Goal: Information Seeking & Learning: Learn about a topic

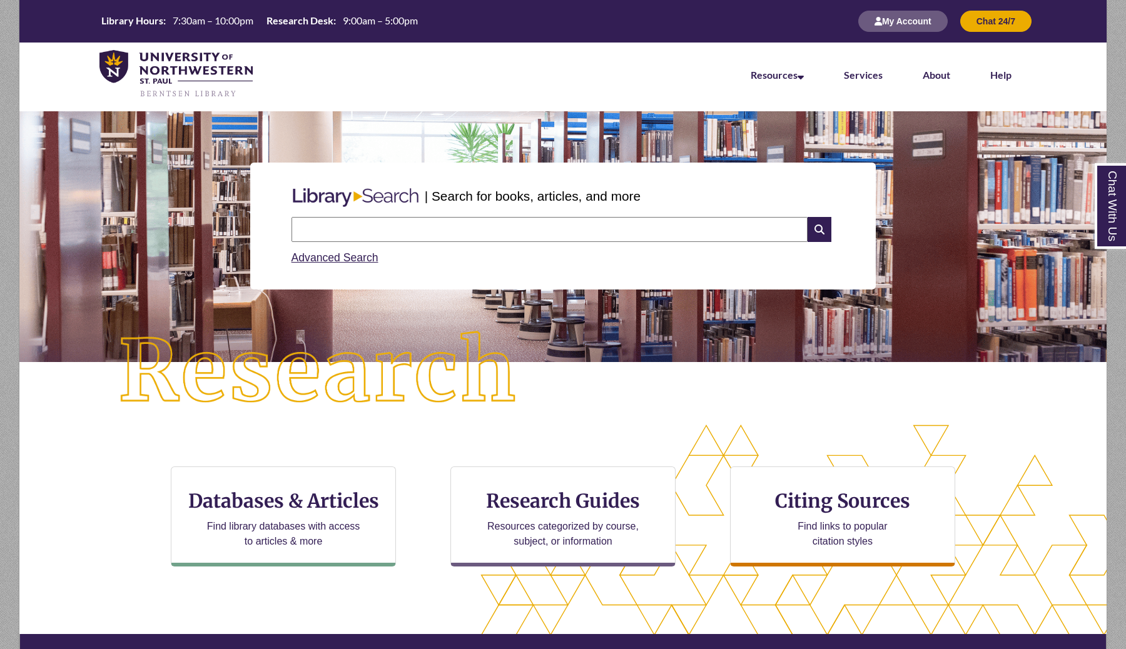
click at [425, 233] on input "text" at bounding box center [550, 229] width 516 height 25
type input "**********"
click at [819, 226] on icon at bounding box center [820, 229] width 24 height 25
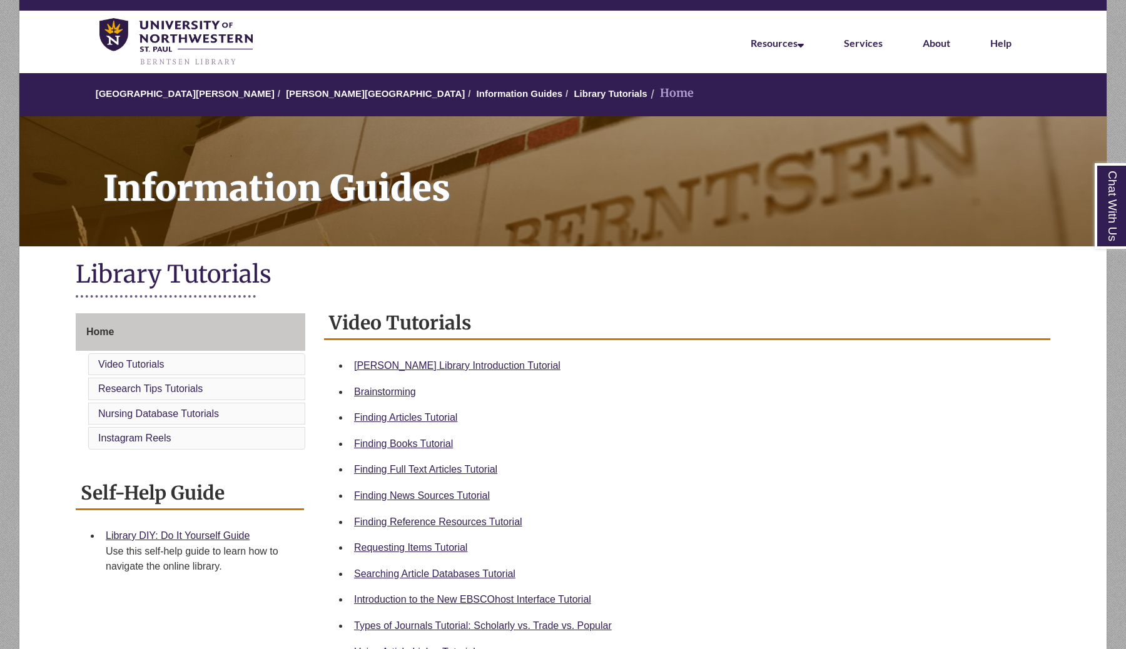
scroll to position [36, 0]
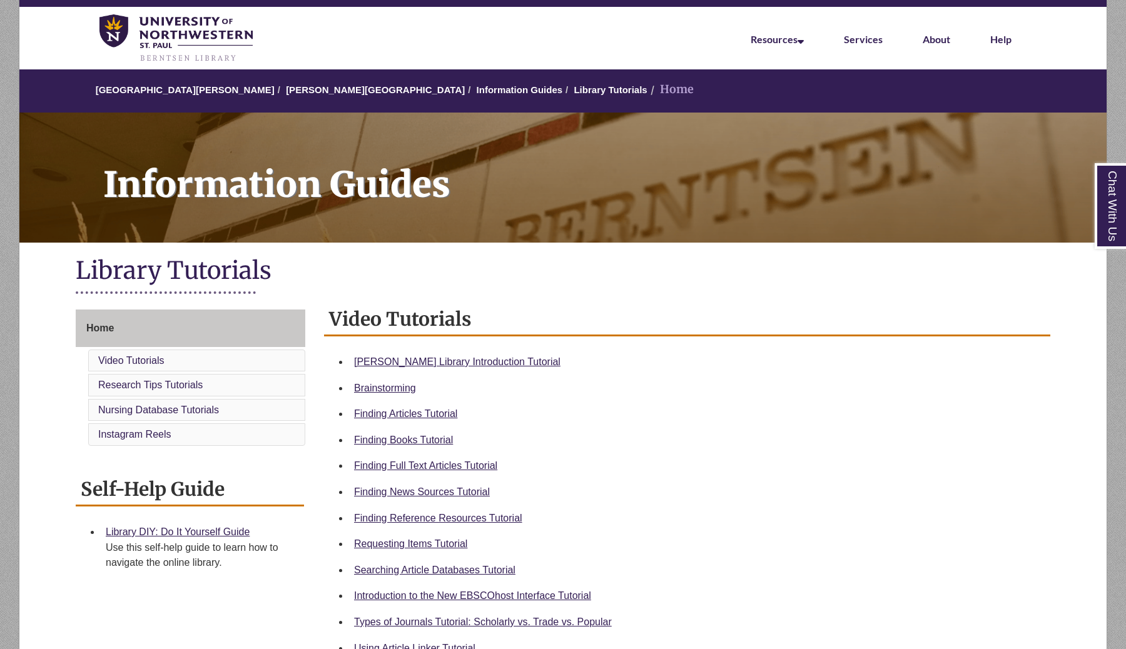
click at [405, 552] on li "Requesting Items Tutorial" at bounding box center [697, 544] width 696 height 26
click at [407, 547] on link "Requesting Items Tutorial" at bounding box center [410, 544] width 113 height 11
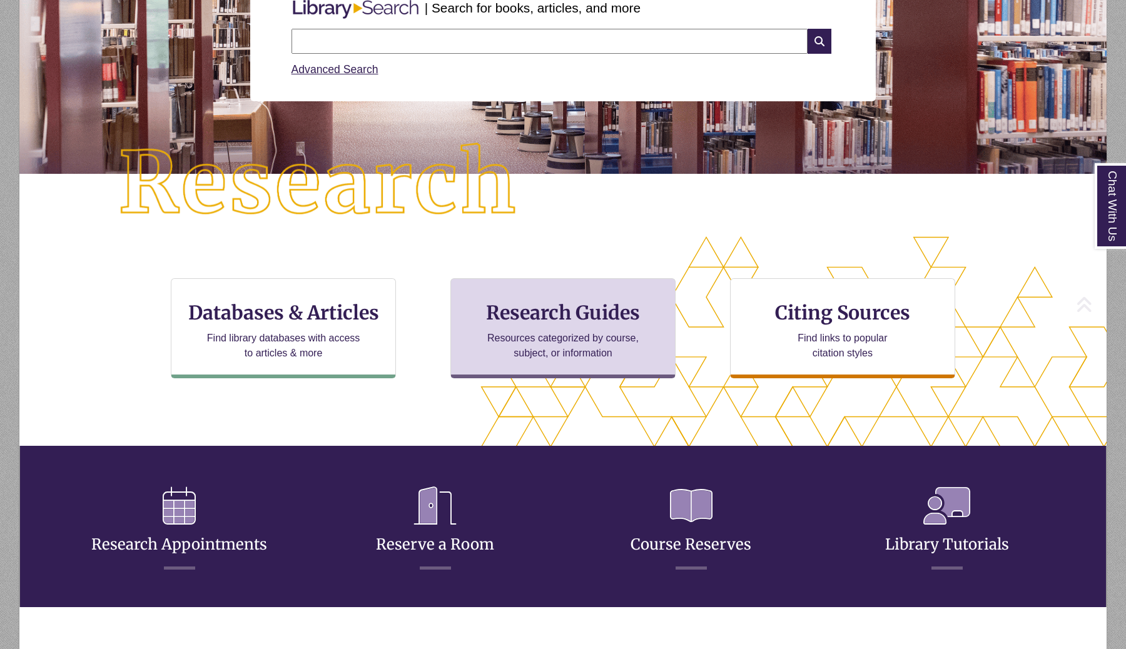
scroll to position [300, 981]
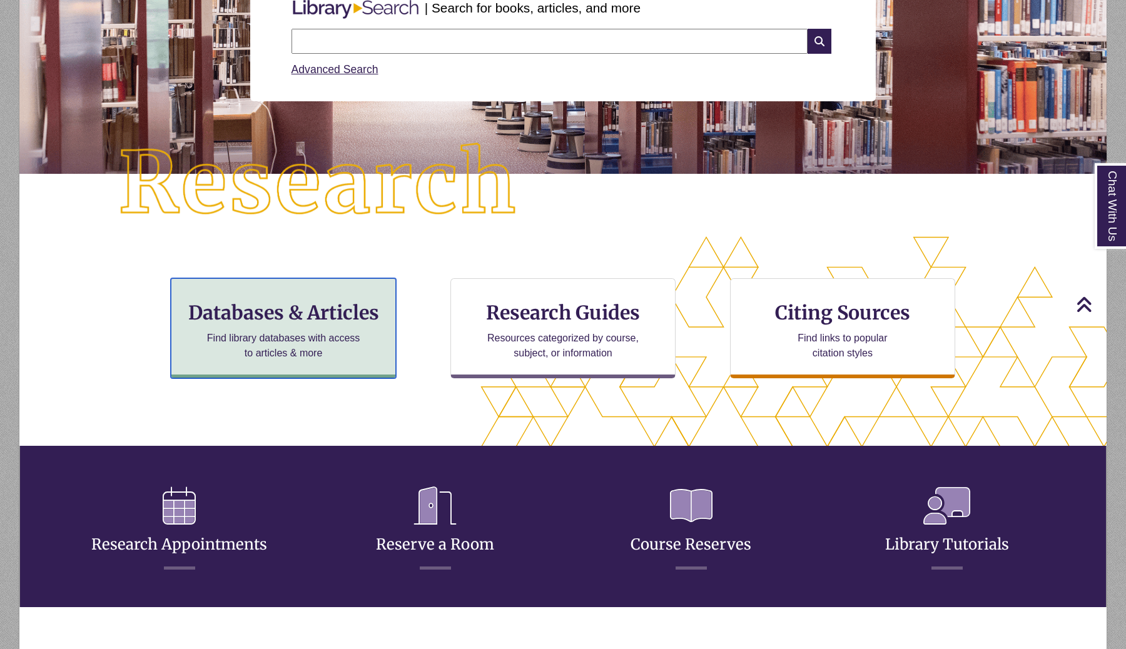
click at [233, 305] on h3 "Databases & Articles" at bounding box center [283, 313] width 204 height 24
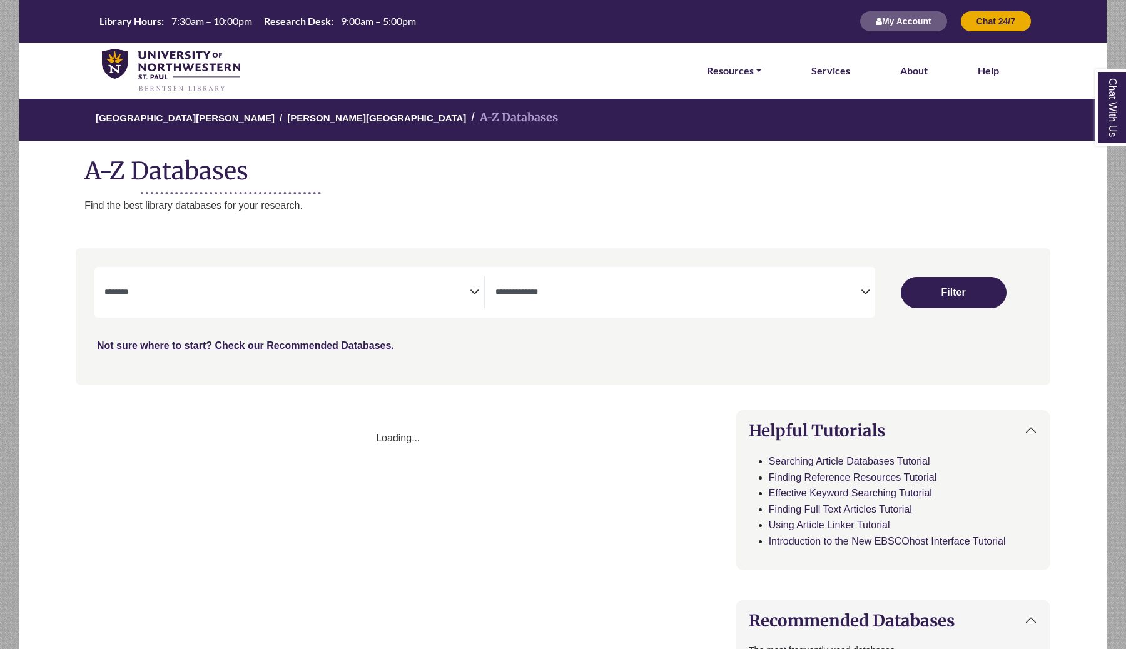
select select "Database Subject Filter"
select select "Database Types Filter"
select select "Database Subject Filter"
select select "Database Types Filter"
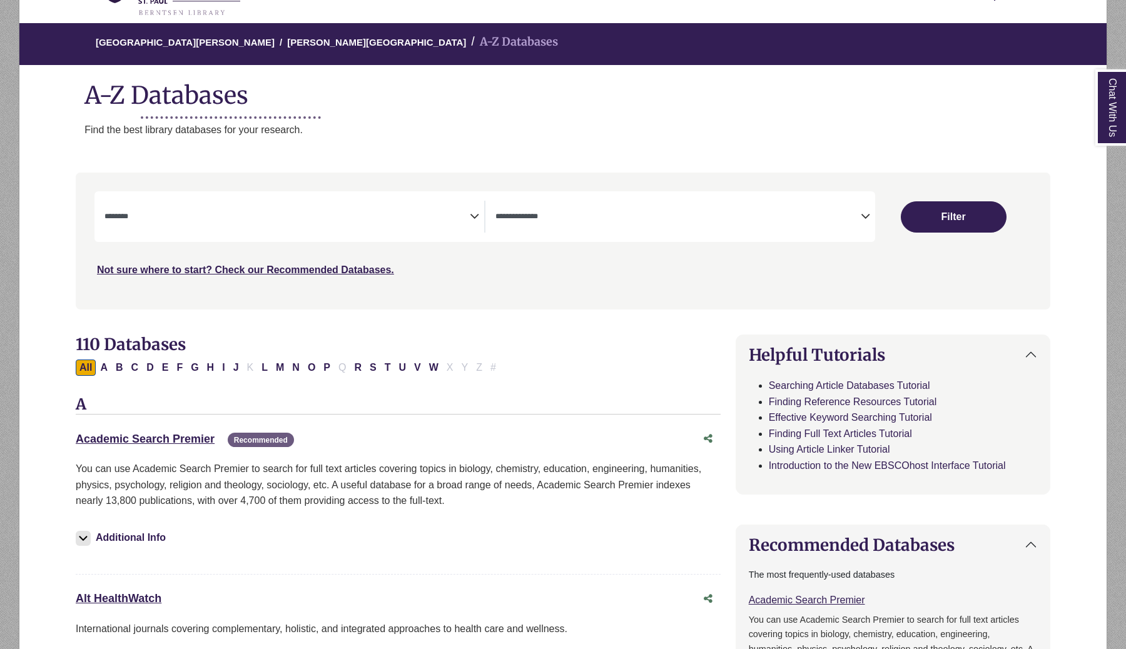
scroll to position [81, 0]
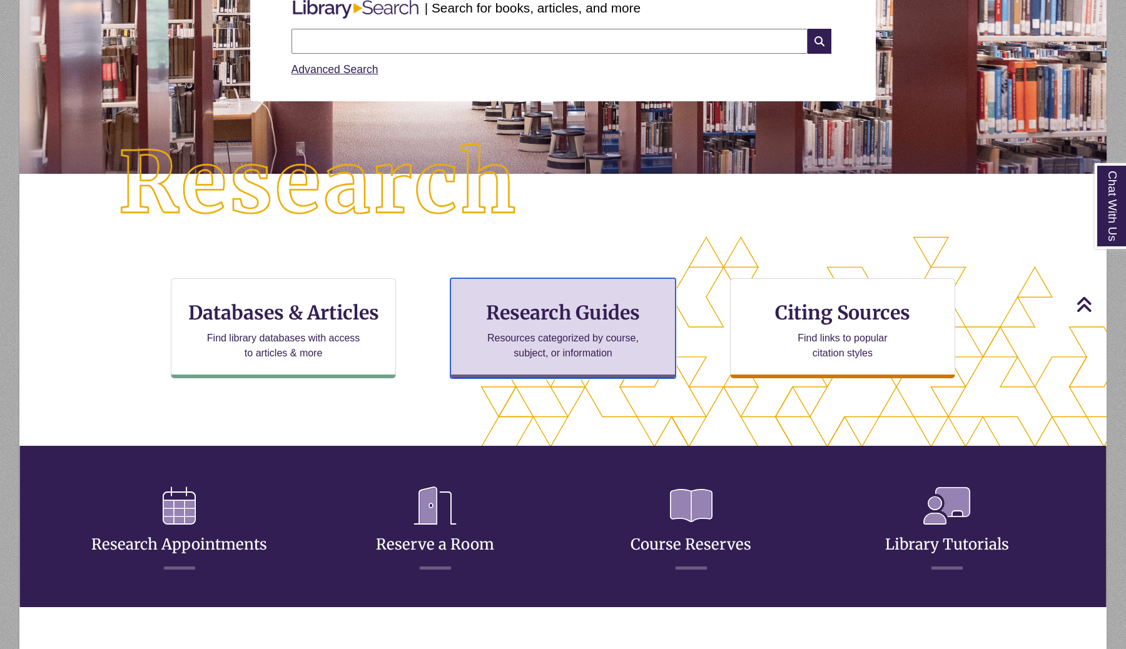
click at [552, 362] on div "Research Guides Resources categorized by course, subject, or information" at bounding box center [562, 328] width 225 height 100
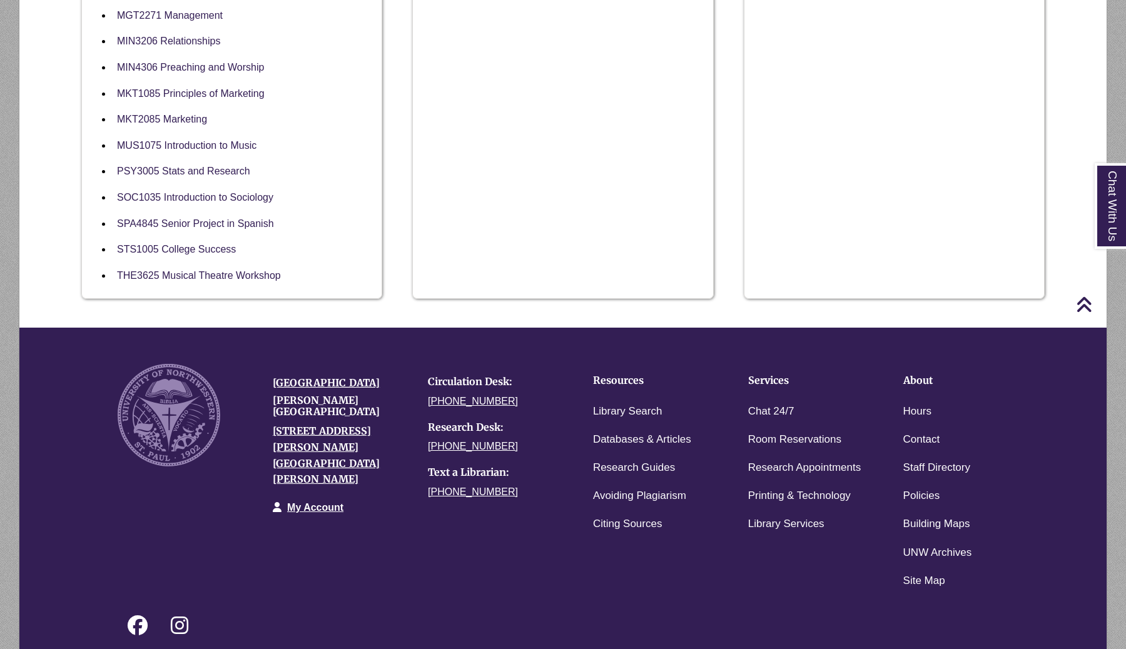
scroll to position [1213, 0]
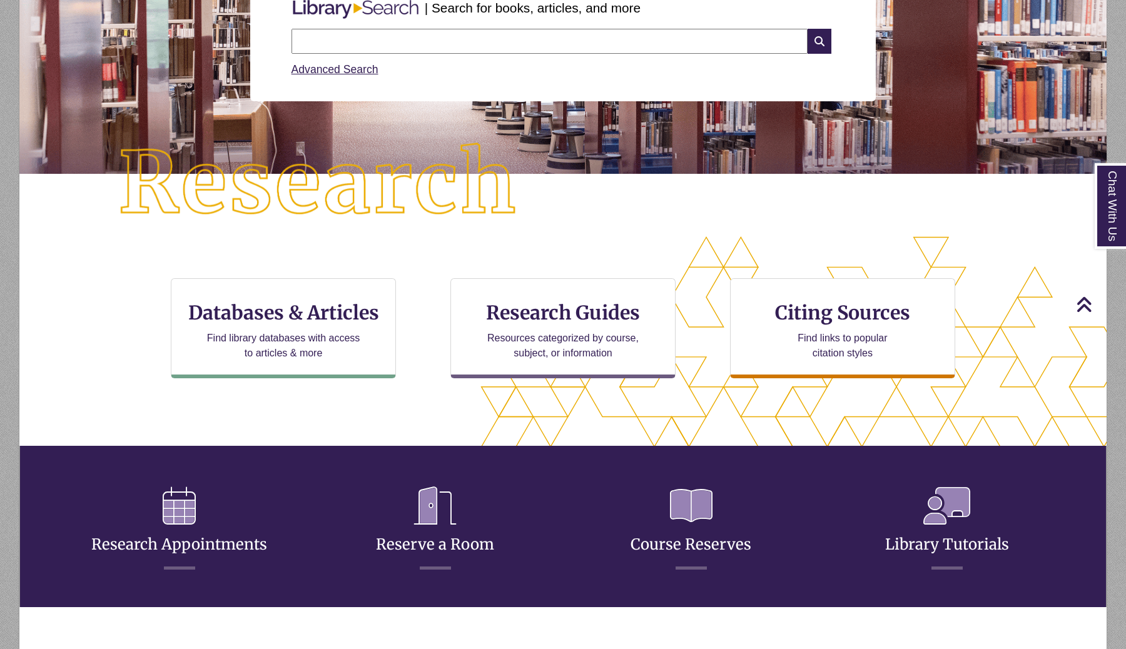
click at [362, 60] on div "Advanced Search" at bounding box center [564, 66] width 544 height 24
click at [362, 52] on input "text" at bounding box center [550, 41] width 516 height 25
type input "******"
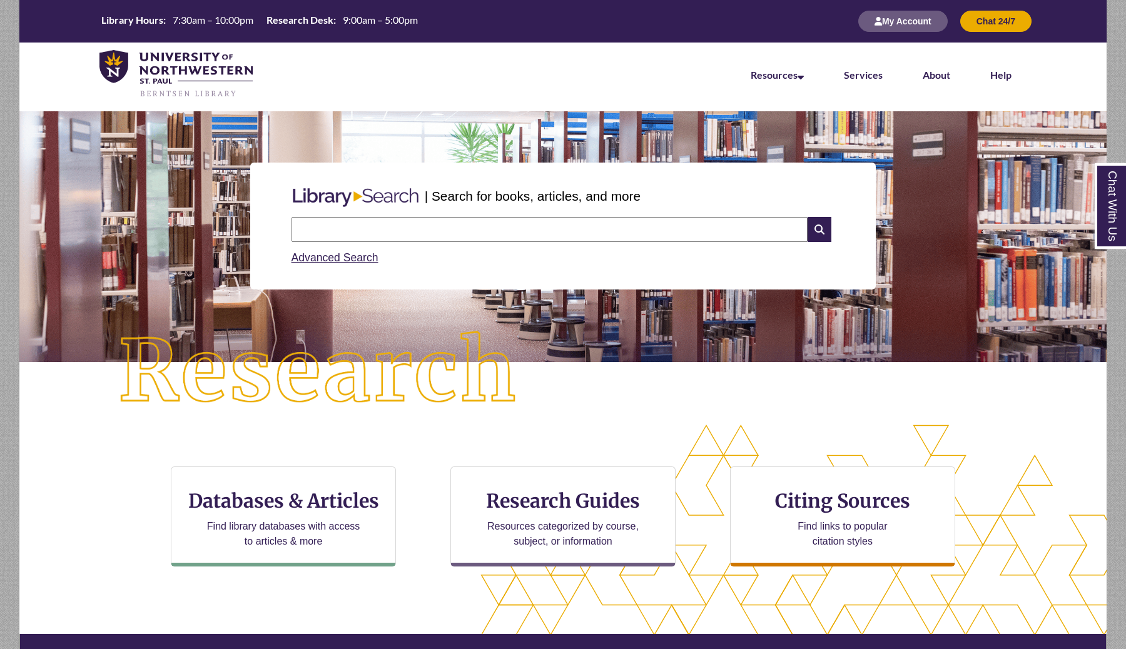
click at [377, 233] on input "text" at bounding box center [550, 229] width 516 height 25
paste input "**********"
type input "**********"
click at [810, 226] on icon at bounding box center [820, 229] width 24 height 25
click at [352, 225] on input "text" at bounding box center [550, 229] width 516 height 25
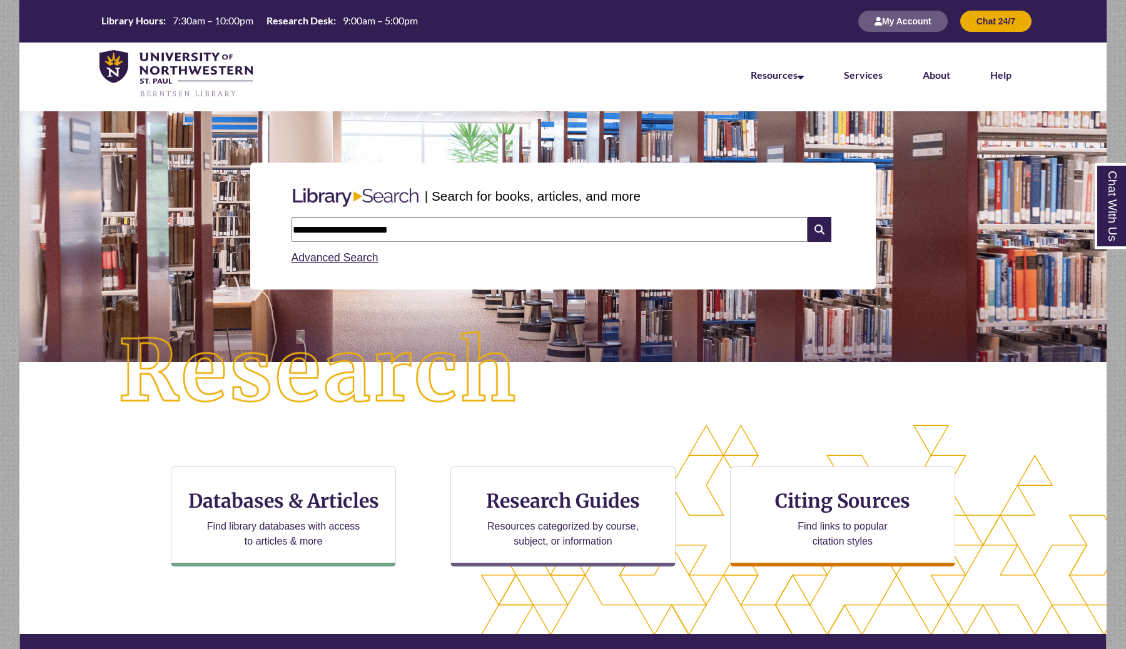
type input "**********"
click at [419, 228] on input "**********" at bounding box center [550, 229] width 516 height 25
click at [422, 276] on div "**********" at bounding box center [563, 226] width 626 height 127
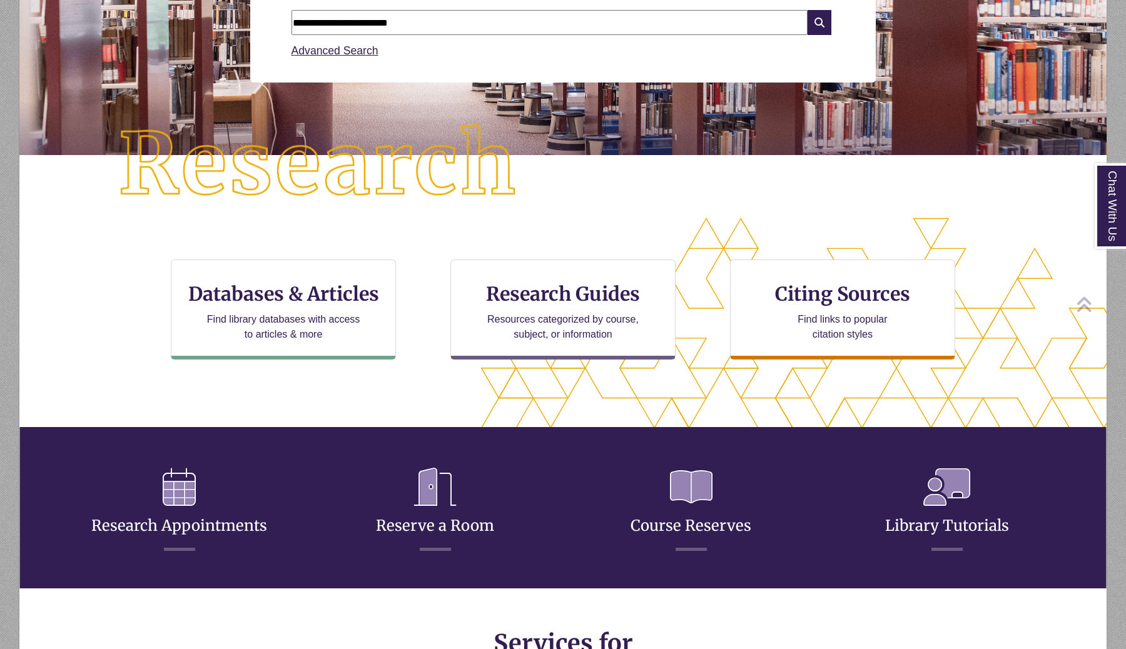
scroll to position [215, 0]
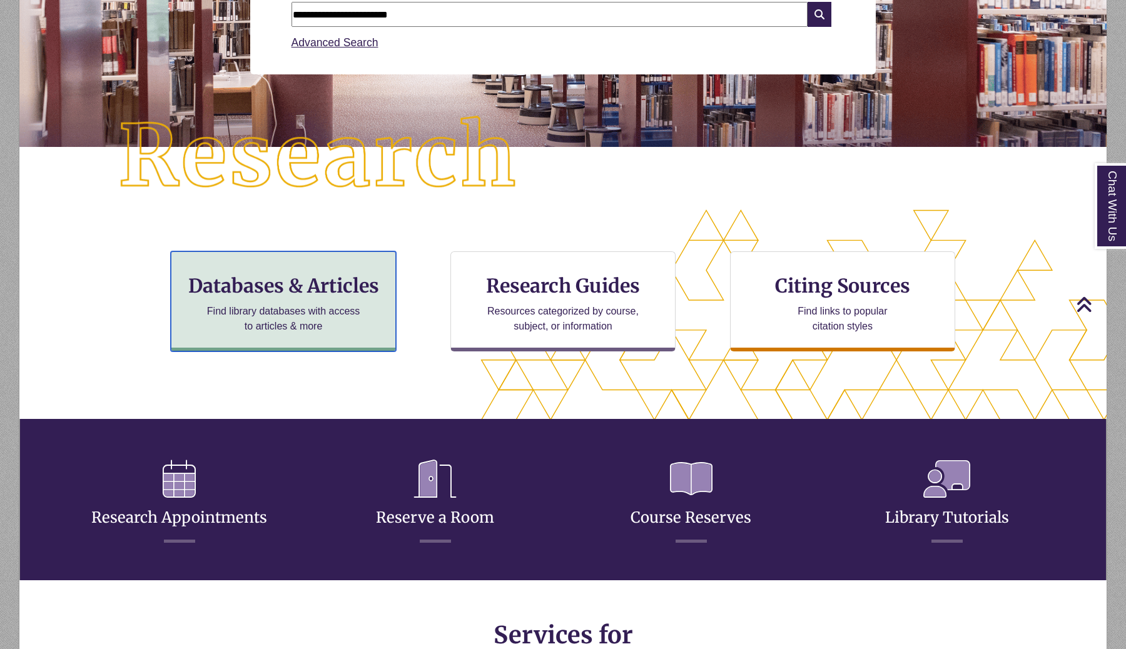
click at [322, 305] on p "Find library databases with access to articles & more" at bounding box center [283, 319] width 163 height 30
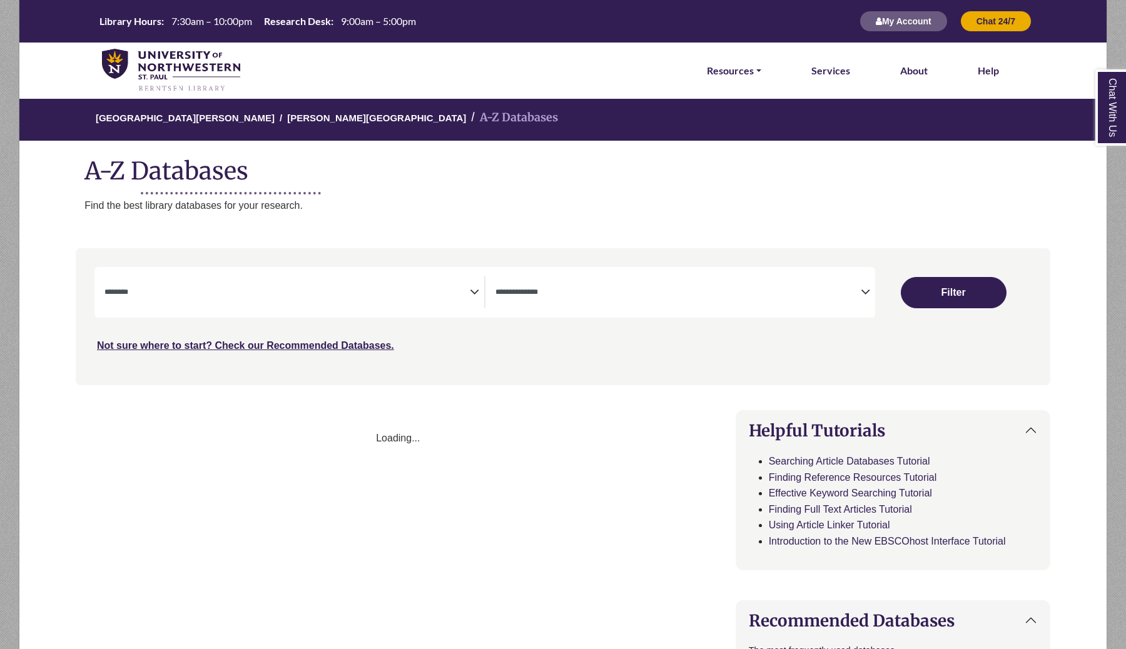
select select "Database Subject Filter"
select select "Database Types Filter"
select select "Database Subject Filter"
select select "Database Types Filter"
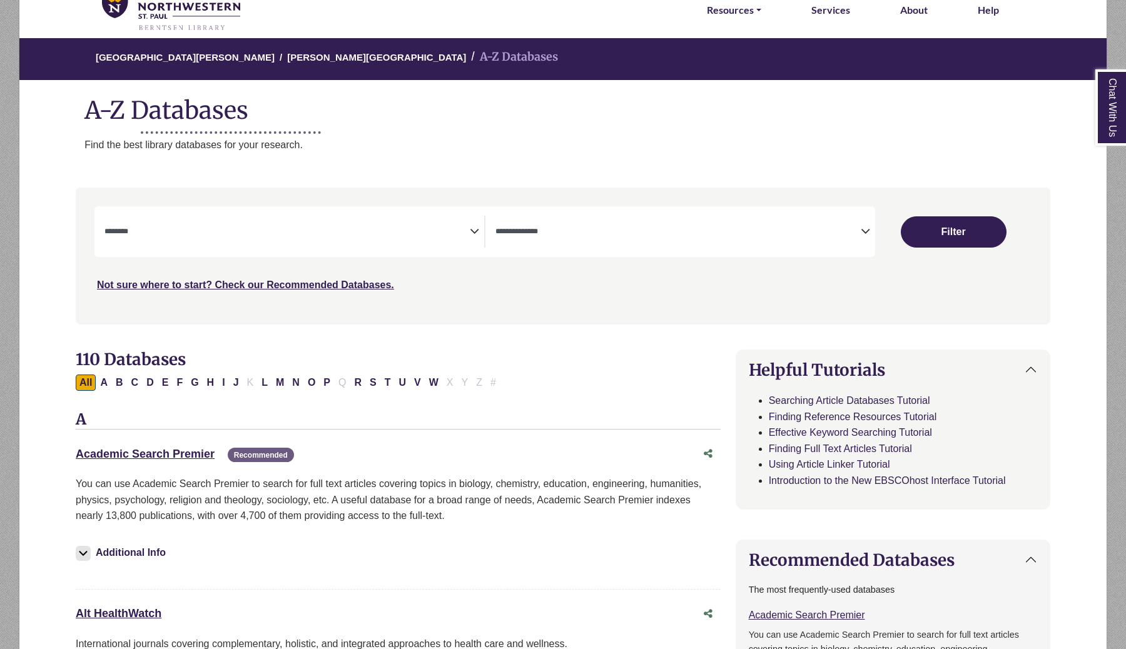
scroll to position [63, 0]
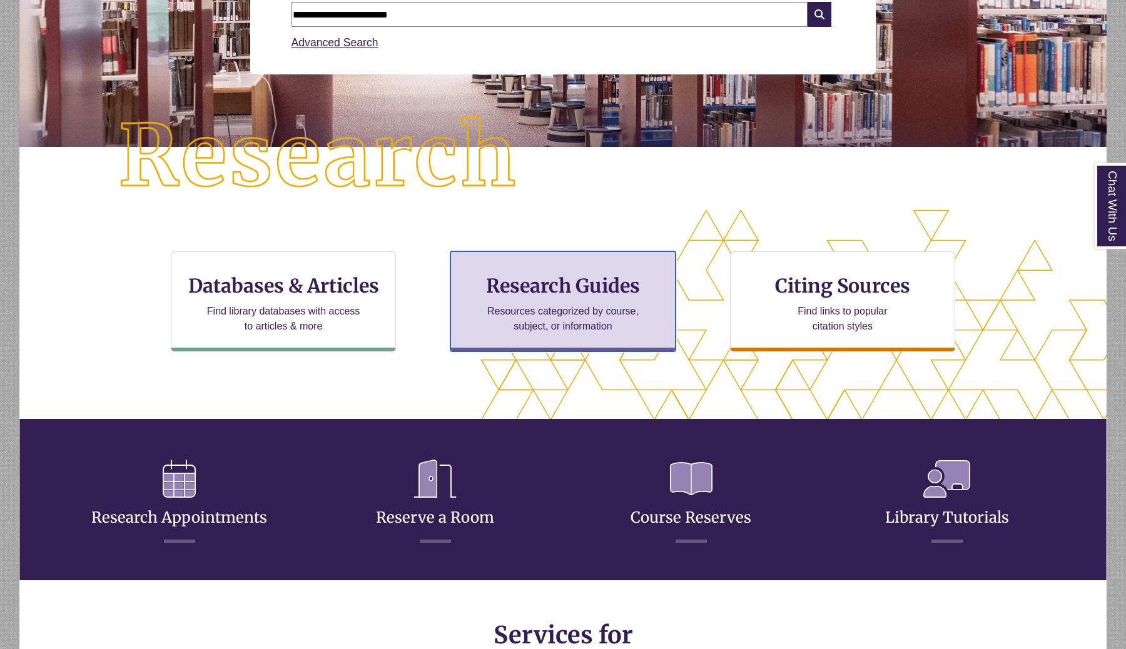
click at [537, 317] on p "Resources categorized by course, subject, or information" at bounding box center [563, 319] width 163 height 30
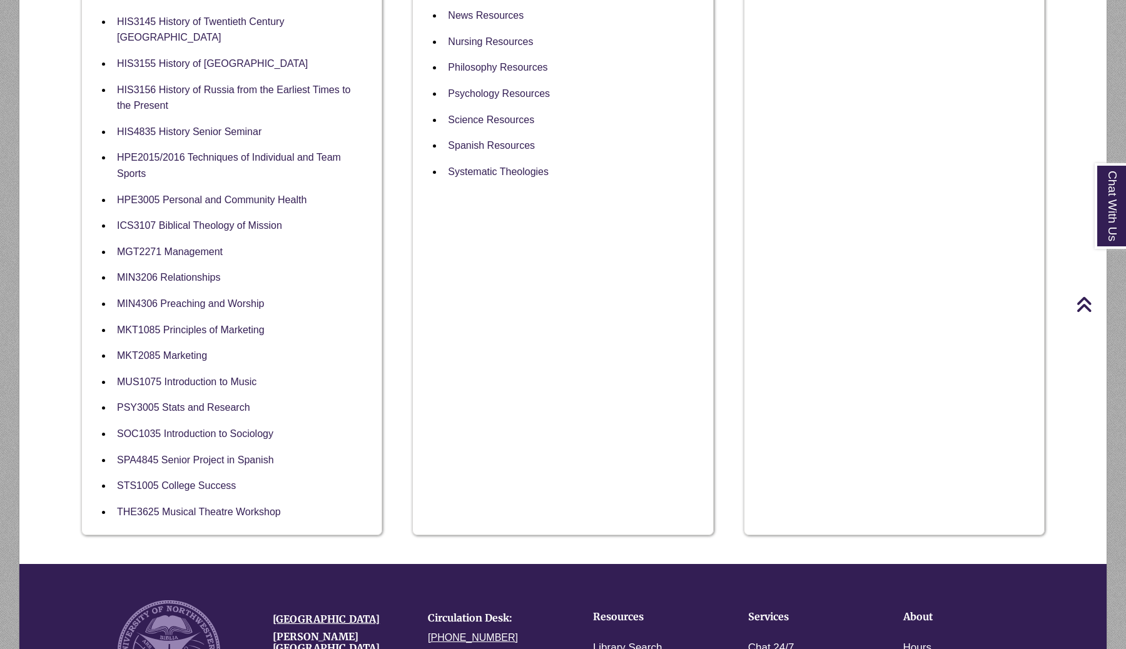
scroll to position [922, 0]
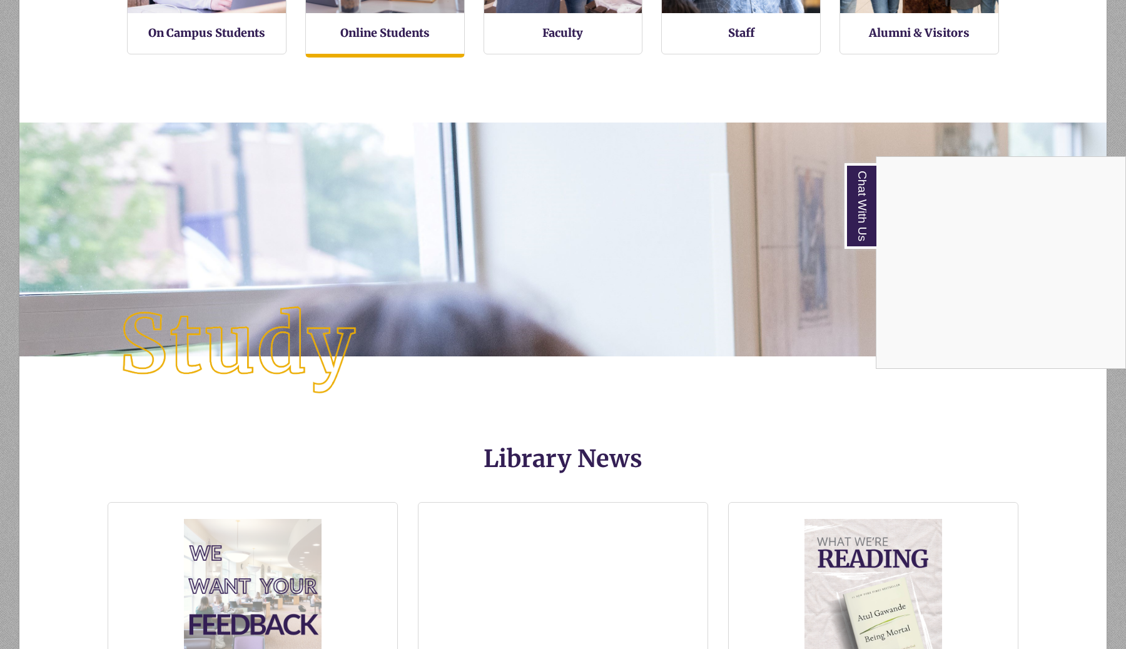
scroll to position [6, 6]
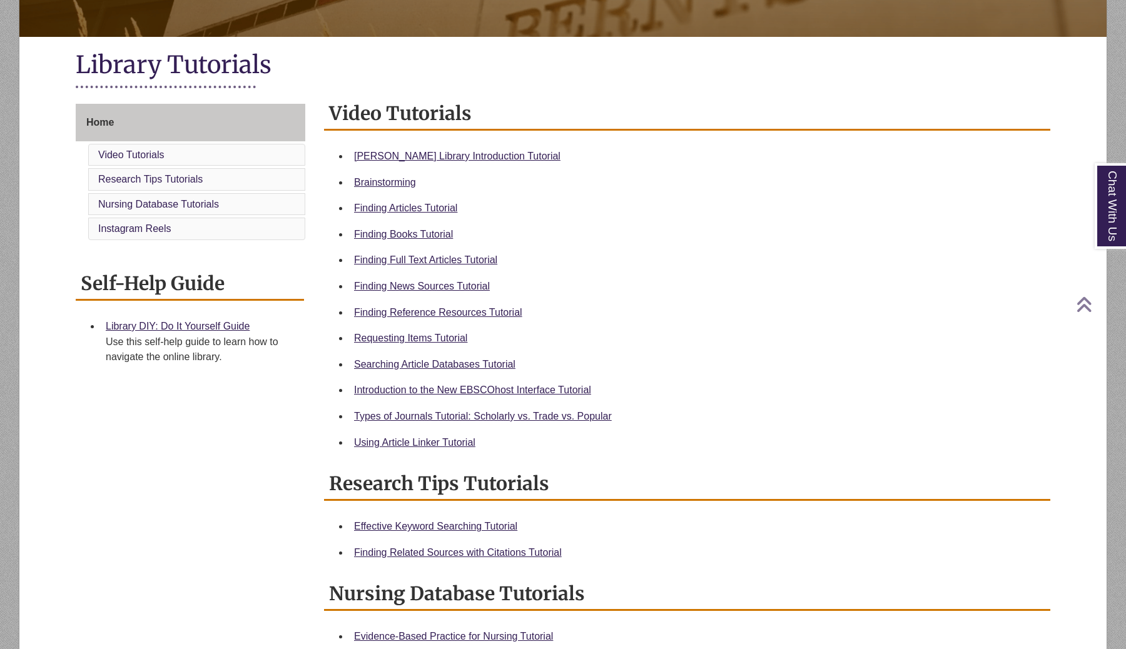
scroll to position [243, 0]
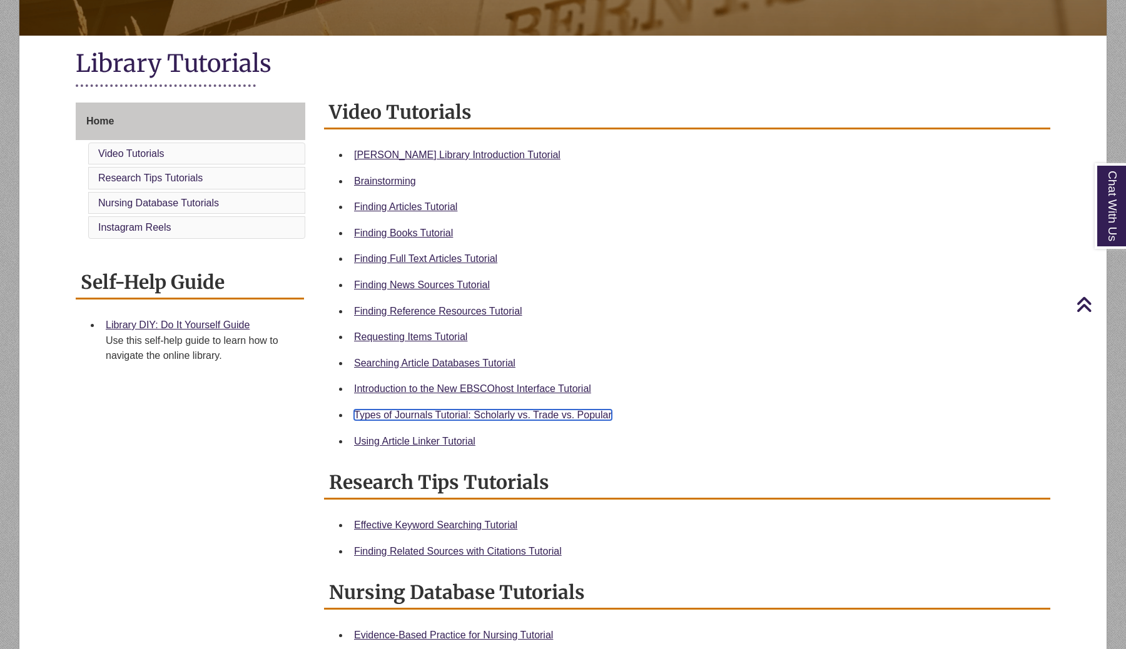
click at [439, 415] on link "Types of Journals Tutorial: Scholarly vs. Trade vs. Popular" at bounding box center [483, 415] width 258 height 11
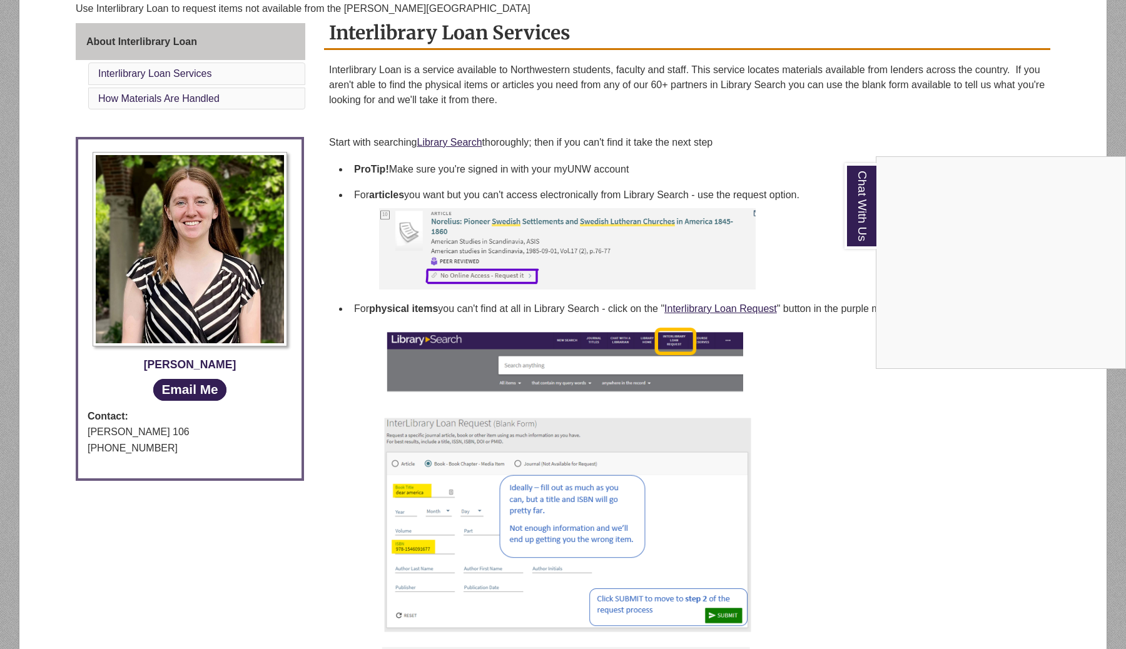
scroll to position [341, 0]
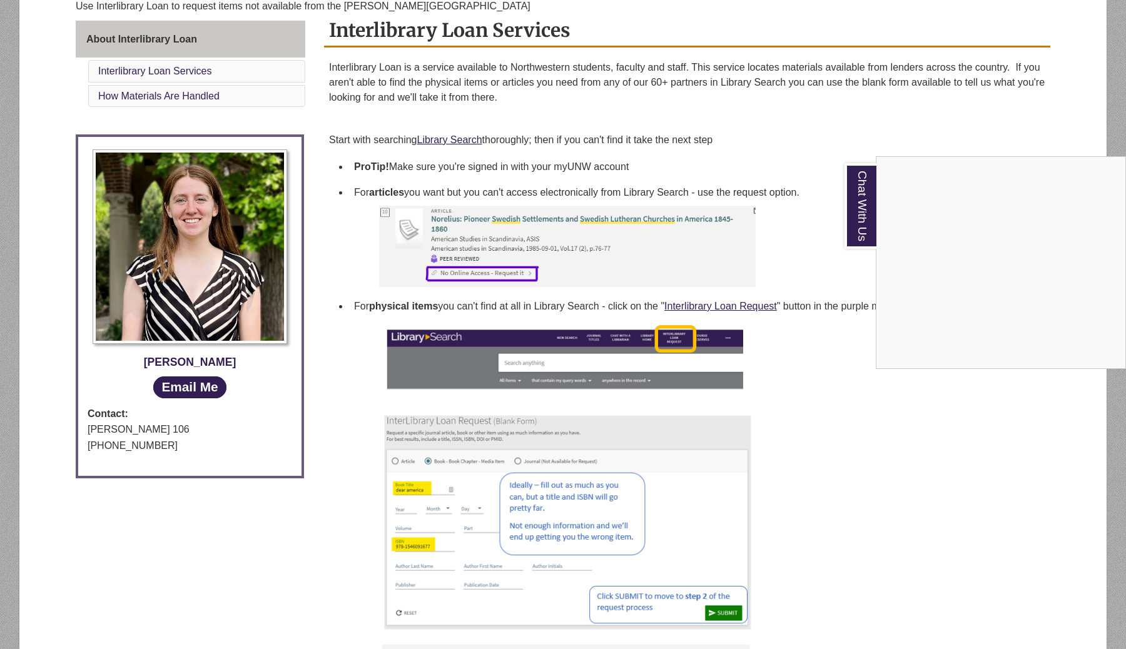
click at [323, 30] on div "Chat With Us" at bounding box center [563, 324] width 1126 height 649
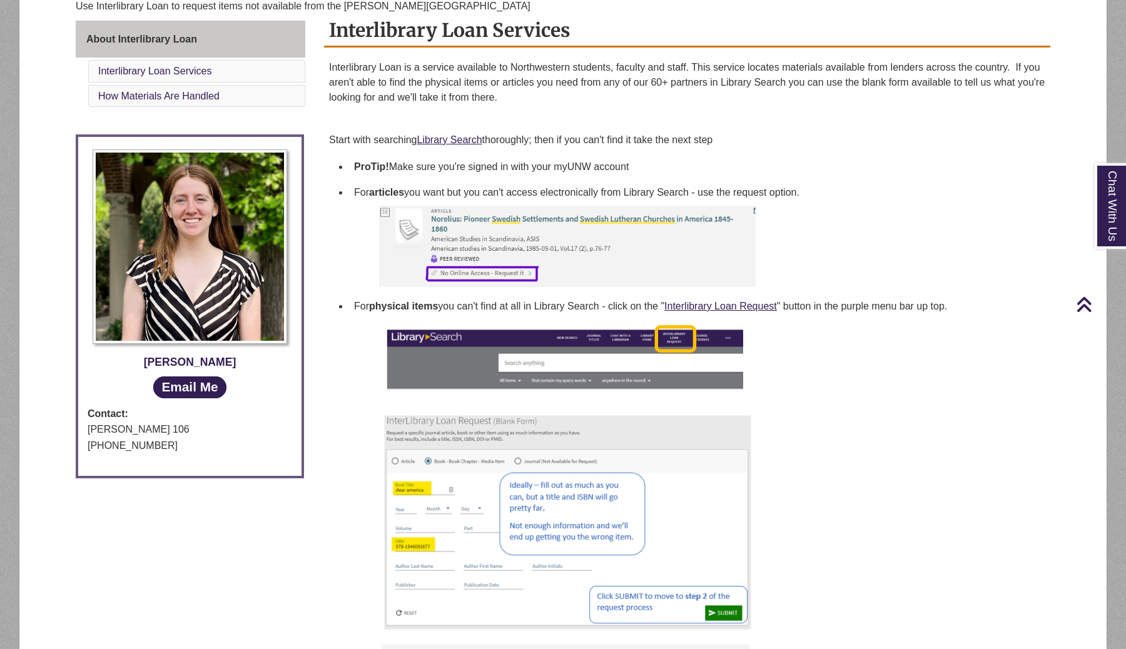
drag, startPoint x: 665, startPoint y: 306, endPoint x: 753, endPoint y: 260, distance: 99.3
click at [754, 262] on div "Interlibrary Loan is a service available to Northwestern students, faculty and …" at bounding box center [687, 571] width 716 height 1022
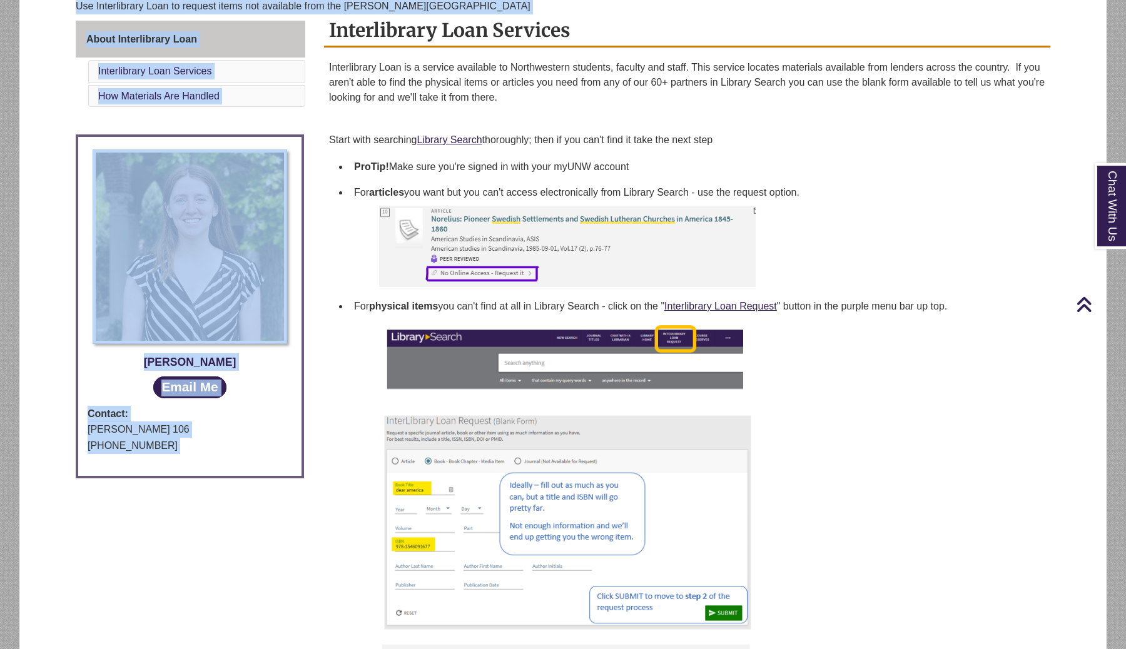
drag, startPoint x: 324, startPoint y: 21, endPoint x: 153, endPoint y: -16, distance: 175.5
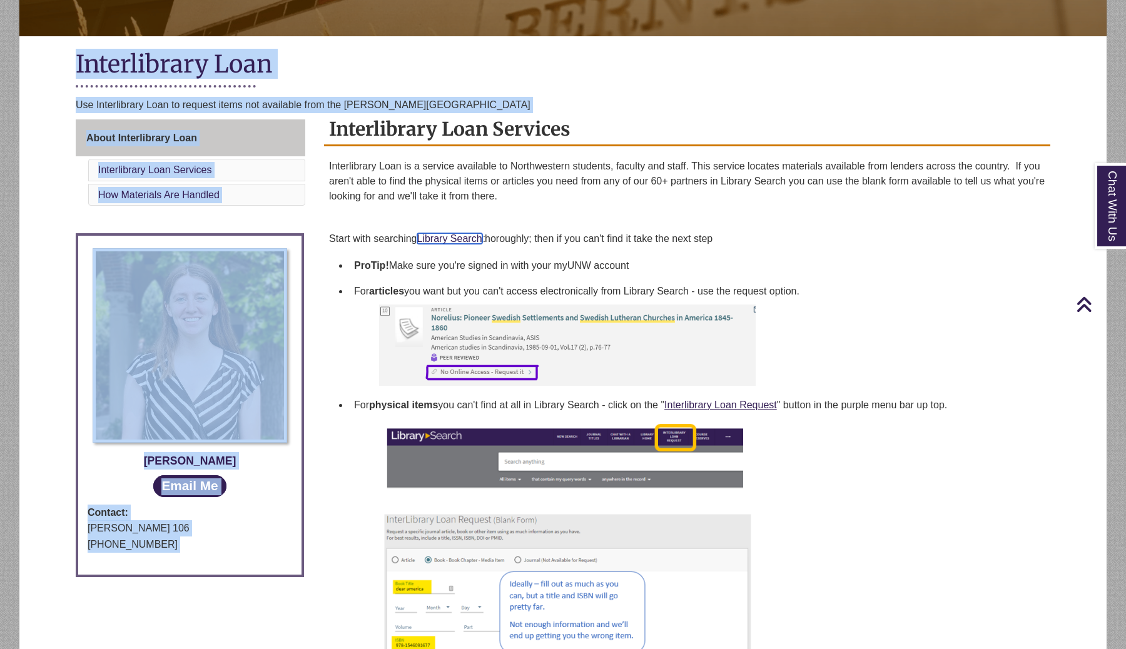
click at [437, 241] on link "Library Search" at bounding box center [449, 238] width 65 height 11
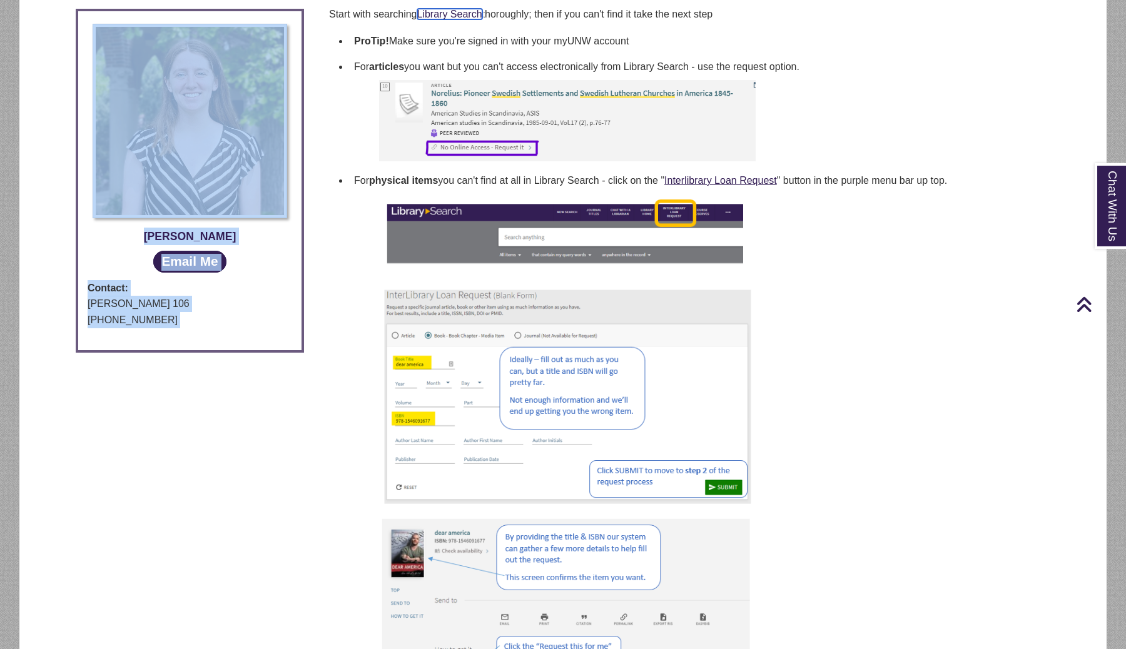
scroll to position [465, 0]
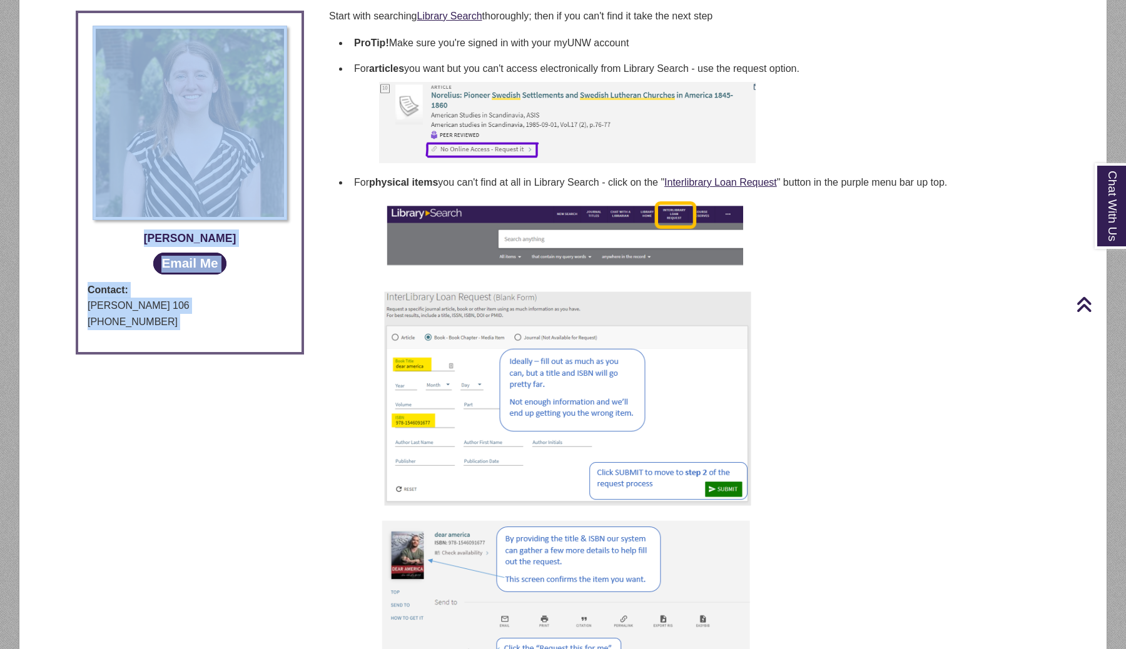
drag, startPoint x: 615, startPoint y: 185, endPoint x: 964, endPoint y: 185, distance: 348.5
click at [964, 185] on li "For physical items you can't find at all in Library Search - click on the " Int…" at bounding box center [697, 183] width 696 height 26
copy li "click on the " Interlibrary Loan Request " button in the purple menu bar up top."
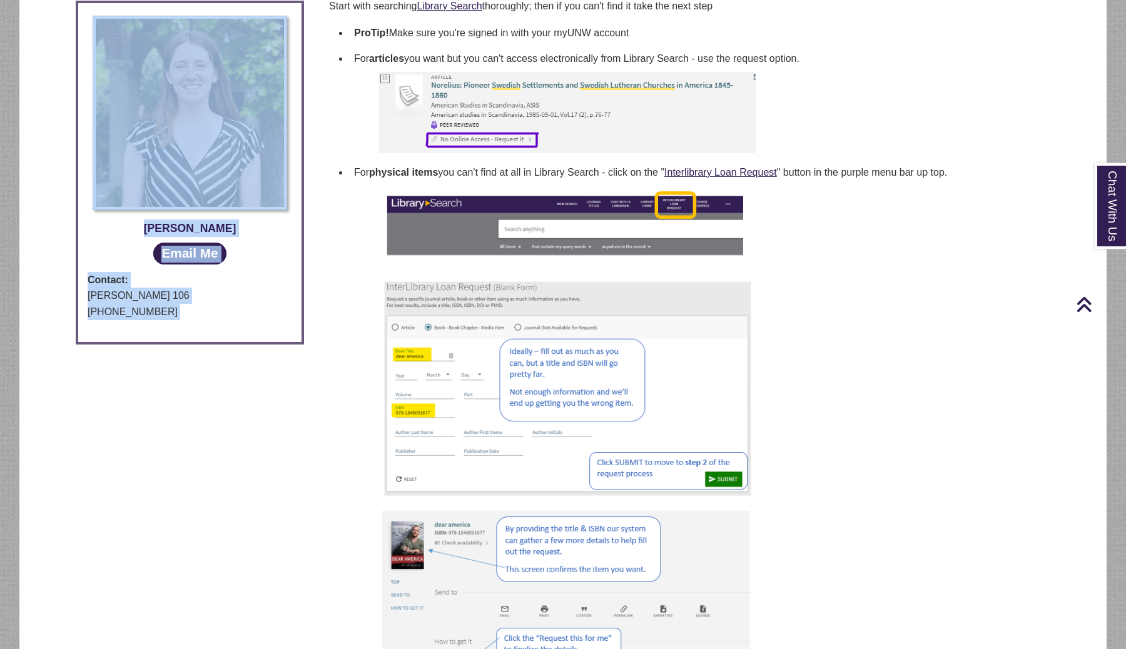
scroll to position [478, 0]
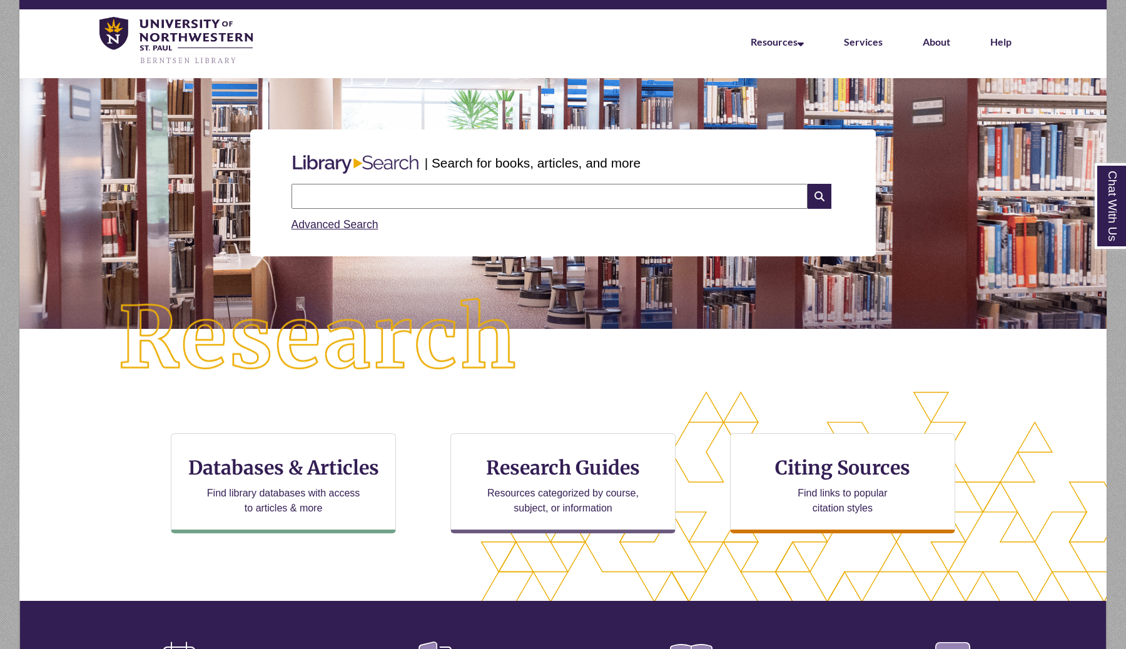
scroll to position [50, 0]
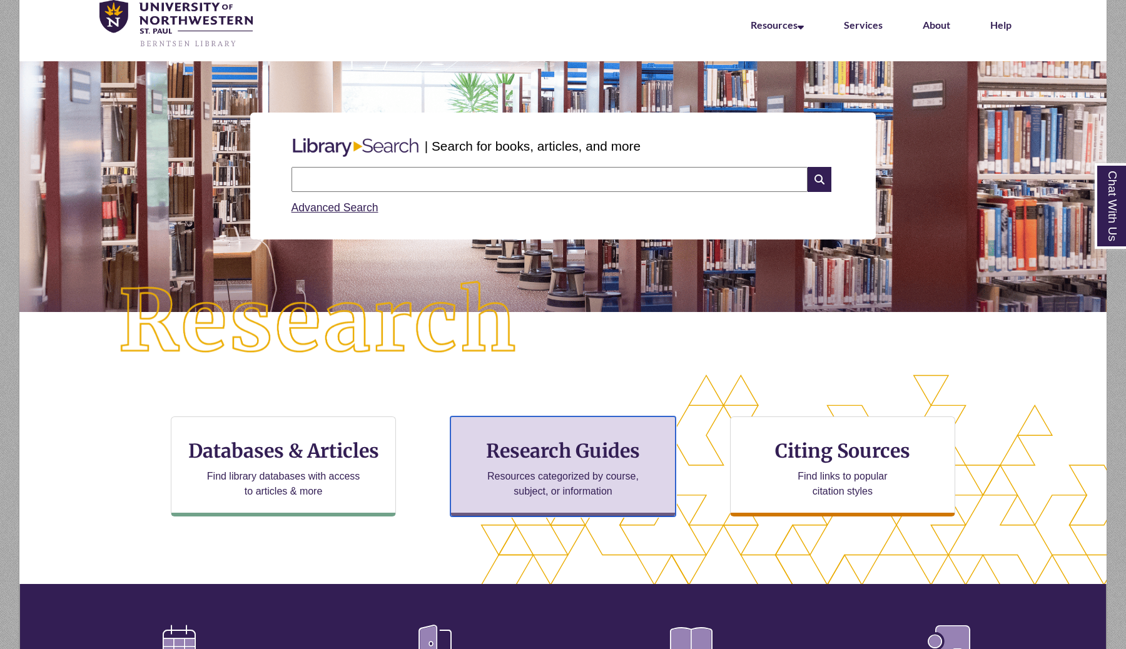
click at [538, 446] on h3 "Research Guides" at bounding box center [563, 451] width 204 height 24
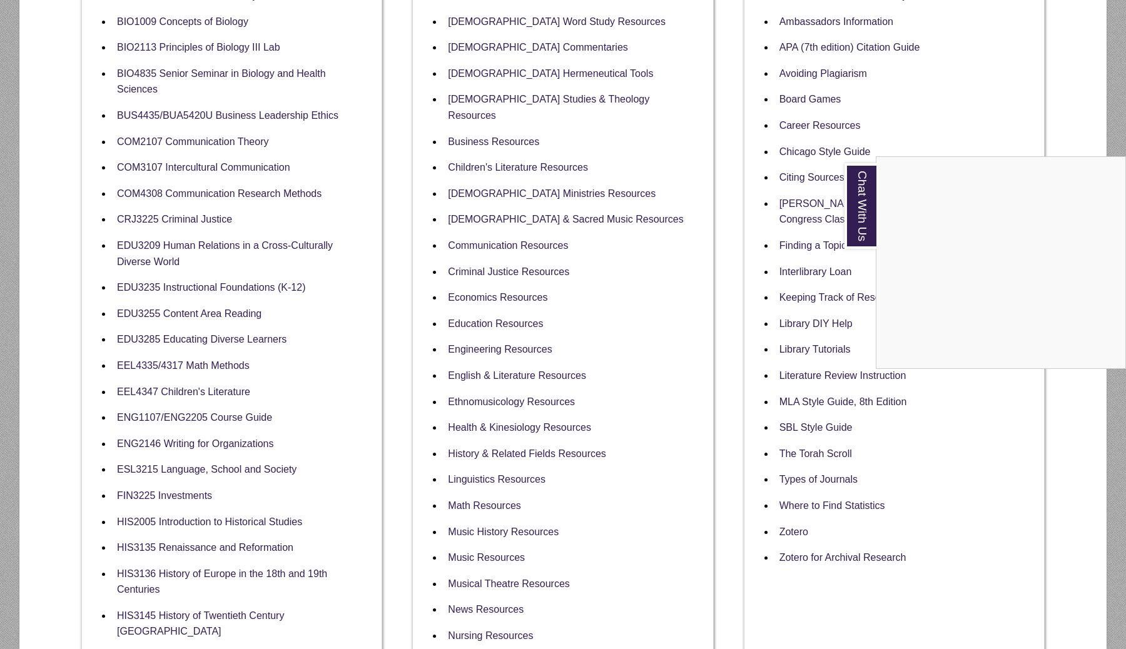
scroll to position [325, 0]
click at [807, 273] on div "Chat With Us" at bounding box center [563, 324] width 1126 height 649
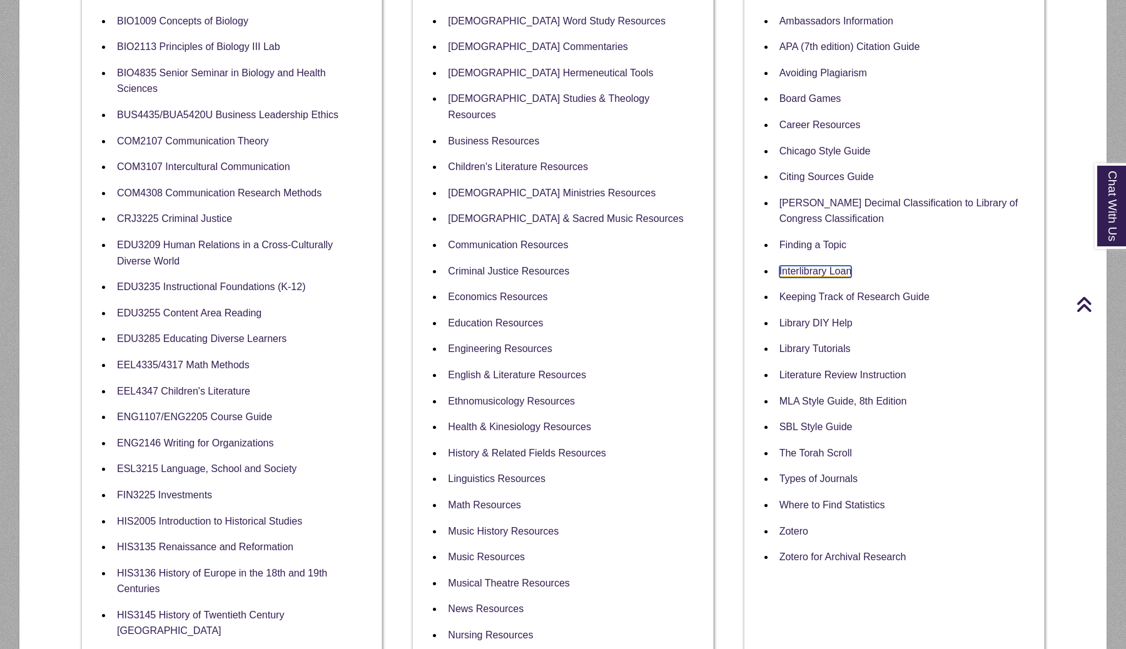
click at [824, 271] on link "Interlibrary Loan" at bounding box center [816, 272] width 73 height 12
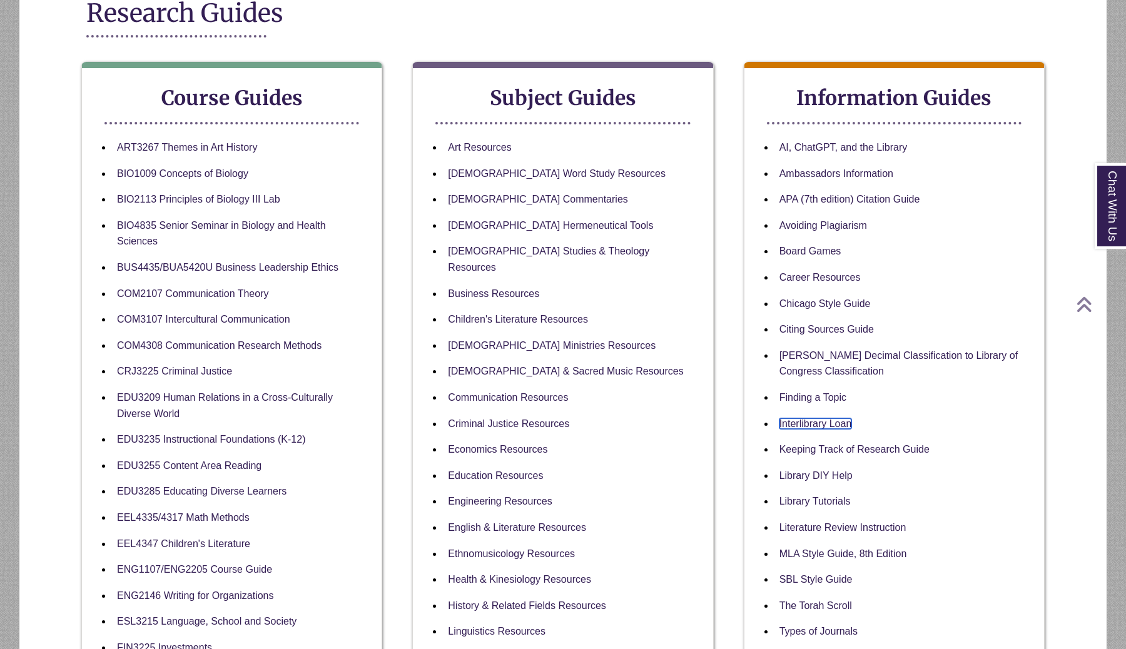
scroll to position [173, 0]
drag, startPoint x: 861, startPoint y: 421, endPoint x: 850, endPoint y: 425, distance: 11.5
click at [850, 425] on li "Interlibrary Loan" at bounding box center [905, 423] width 260 height 26
copy ul "Interlibrary Loan"
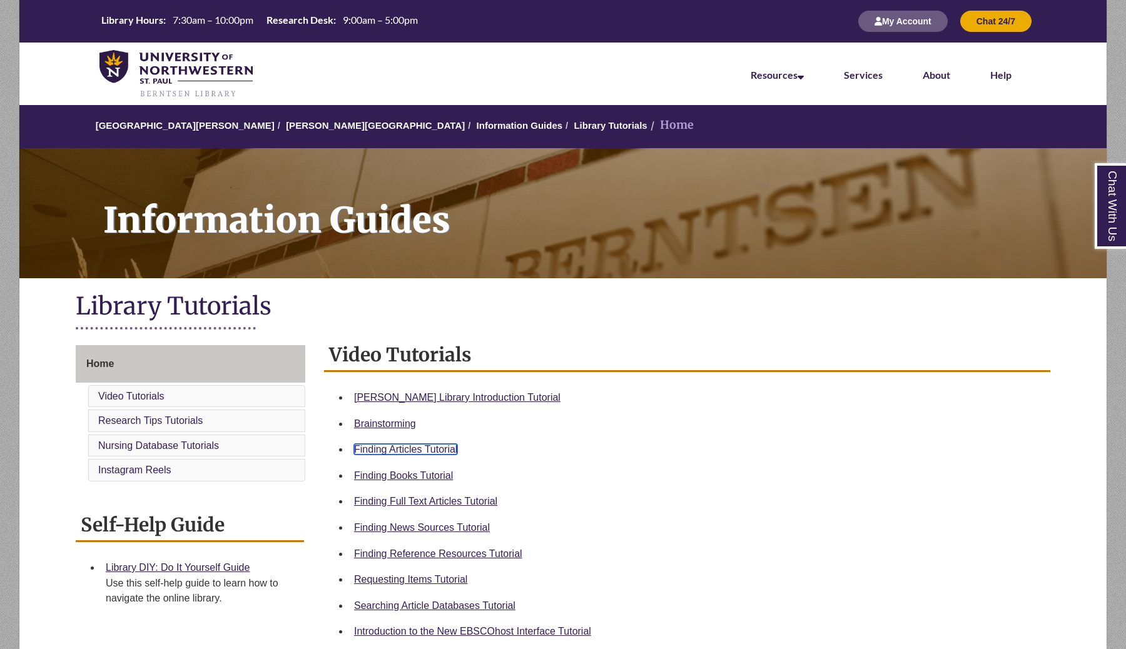
click at [444, 453] on link "Finding Articles Tutorial" at bounding box center [405, 449] width 103 height 11
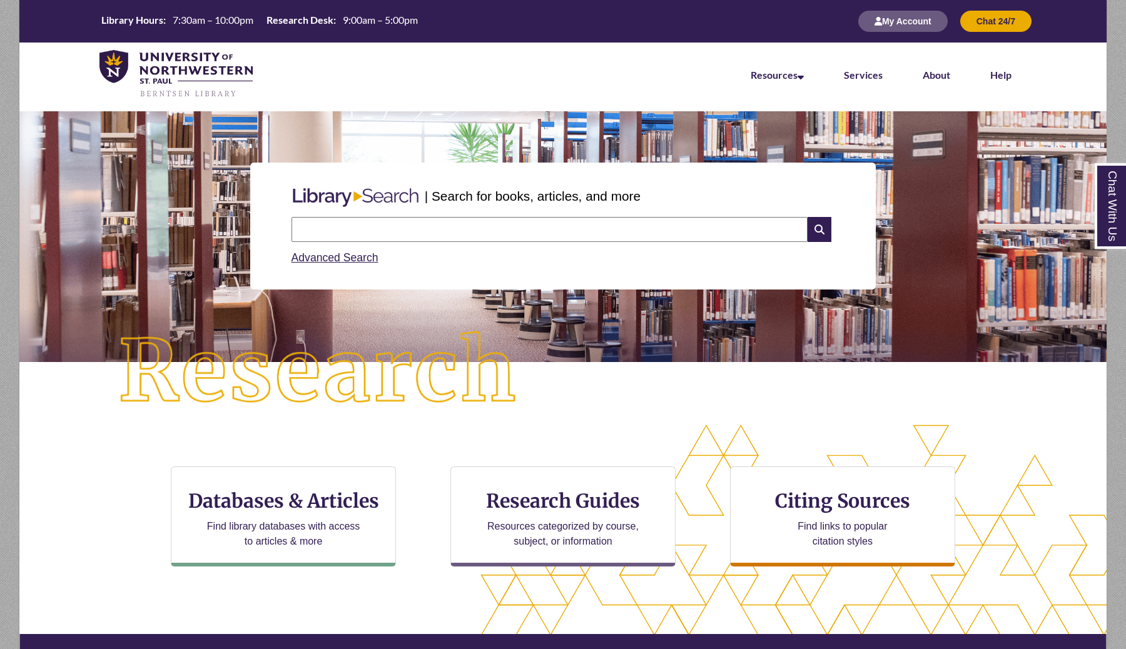
click at [418, 234] on input "text" at bounding box center [550, 229] width 516 height 25
type input "**********"
click at [815, 228] on icon at bounding box center [820, 229] width 24 height 25
